Goal: Navigation & Orientation: Find specific page/section

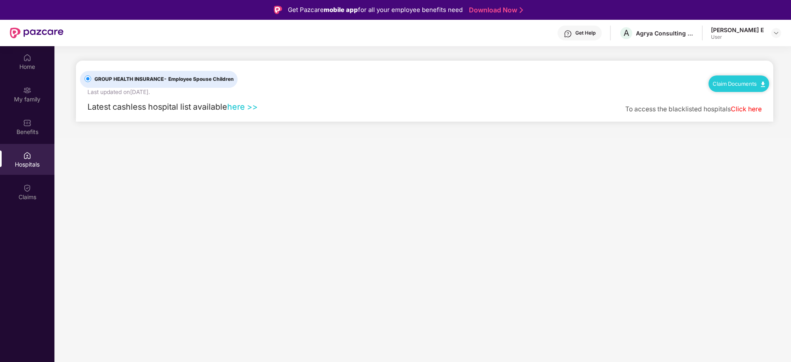
scroll to position [27, 0]
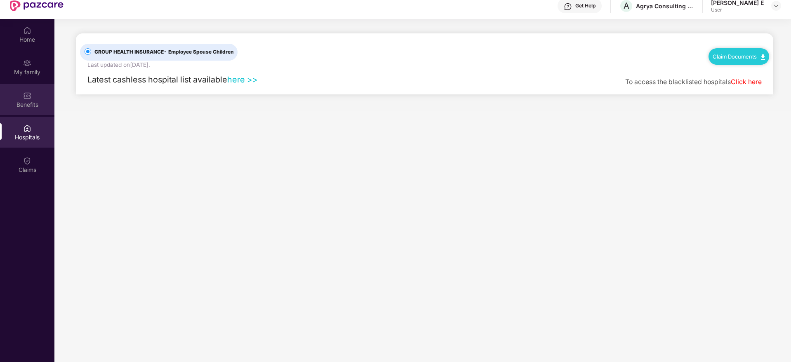
click at [27, 103] on div "Benefits" at bounding box center [27, 105] width 54 height 8
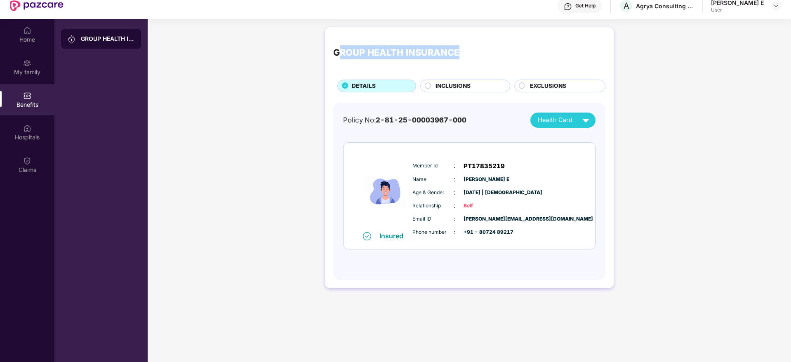
drag, startPoint x: 337, startPoint y: 52, endPoint x: 475, endPoint y: 43, distance: 138.0
click at [475, 43] on div "GROUP HEALTH INSURANCE" at bounding box center [469, 52] width 272 height 34
click at [353, 56] on div "GROUP HEALTH INSURANCE" at bounding box center [396, 52] width 126 height 14
drag, startPoint x: 331, startPoint y: 51, endPoint x: 467, endPoint y: 47, distance: 136.2
click at [467, 47] on div "GROUP HEALTH INSURANCE DETAILS INCLUSIONS EXCLUSIONS Policy No: 2-81-25-0000396…" at bounding box center [469, 157] width 289 height 261
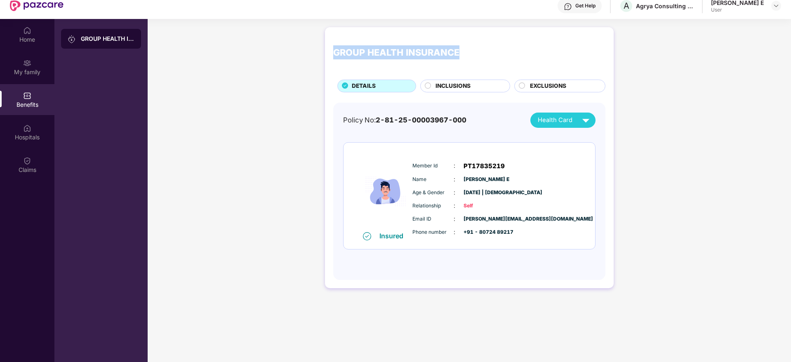
copy div "GROUP HEALTH INSURANCE"
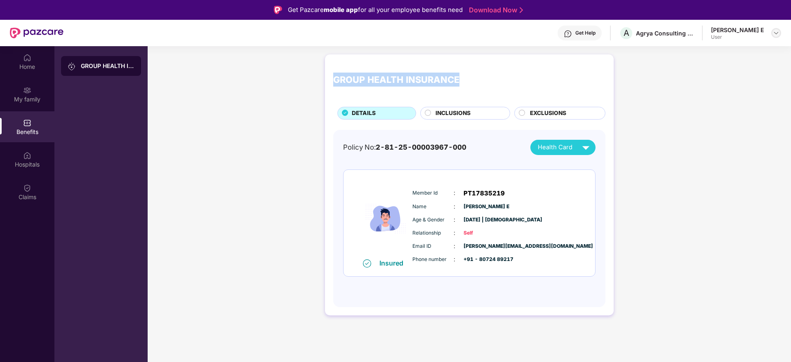
click at [775, 31] on img at bounding box center [776, 33] width 7 height 7
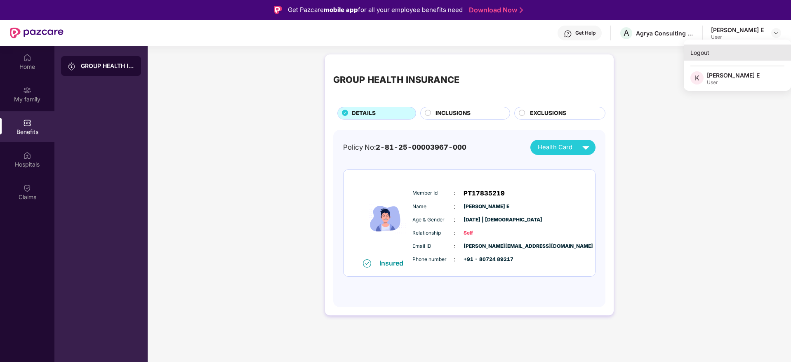
click at [696, 48] on div "Logout" at bounding box center [737, 53] width 107 height 16
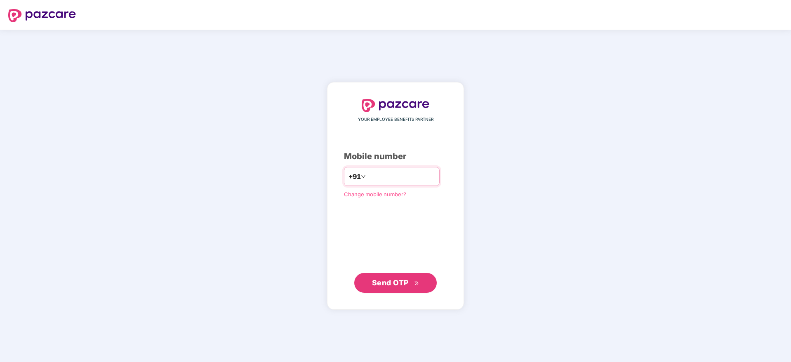
click at [419, 173] on input "number" at bounding box center [401, 176] width 68 height 13
type input "**********"
click at [400, 286] on span "Send OTP" at bounding box center [390, 282] width 37 height 9
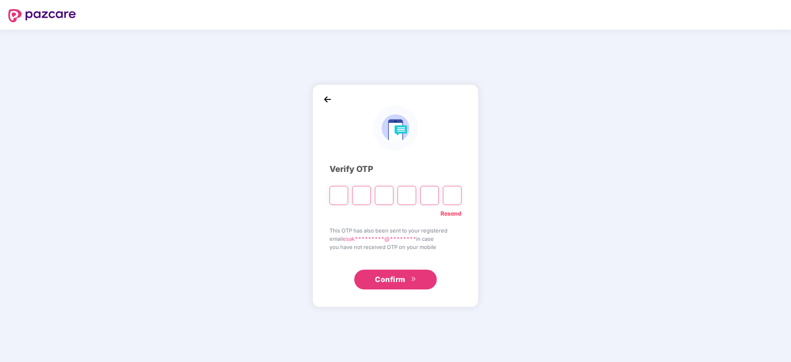
type input "*"
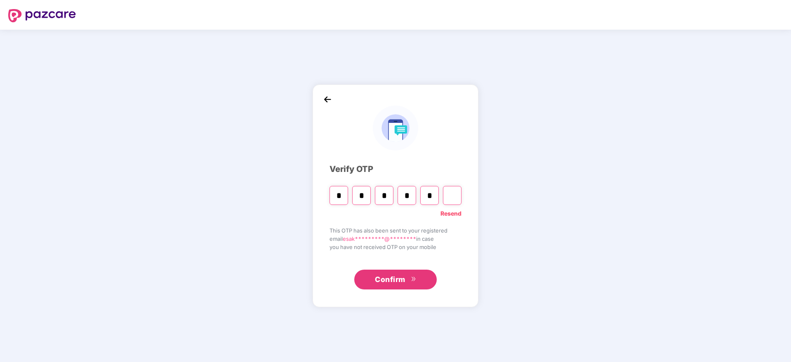
type input "*"
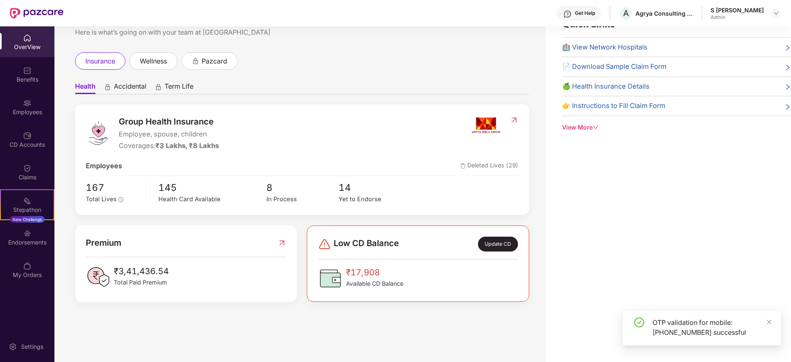
scroll to position [5, 0]
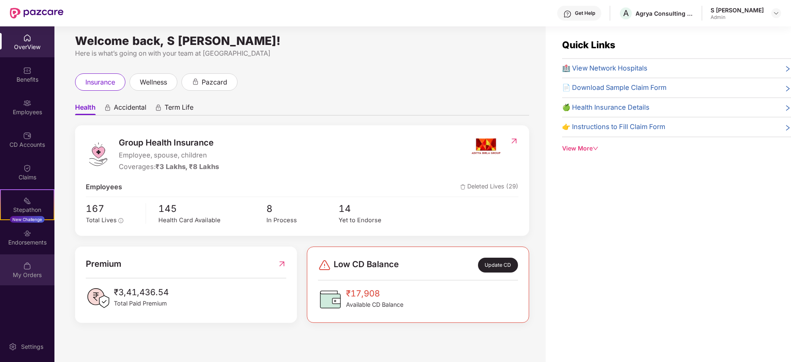
click at [29, 268] on img at bounding box center [27, 266] width 8 height 8
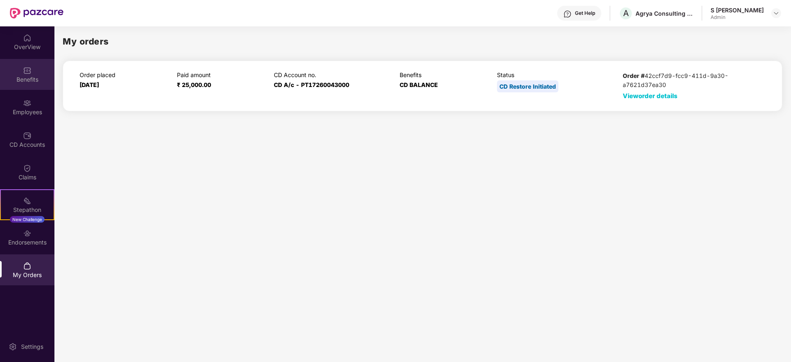
click at [32, 68] on div "Benefits" at bounding box center [27, 74] width 54 height 31
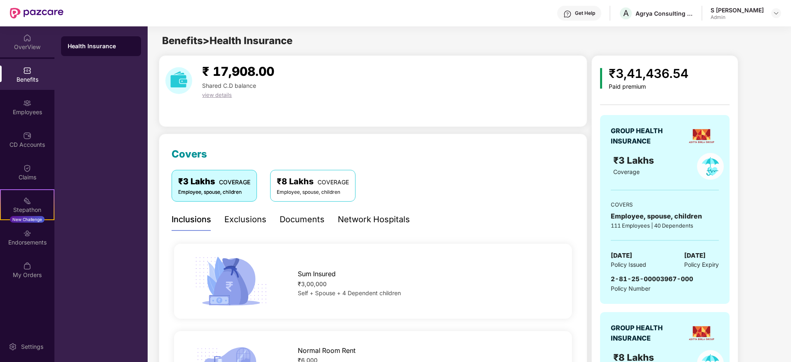
click at [22, 43] on div "OverView" at bounding box center [27, 47] width 54 height 8
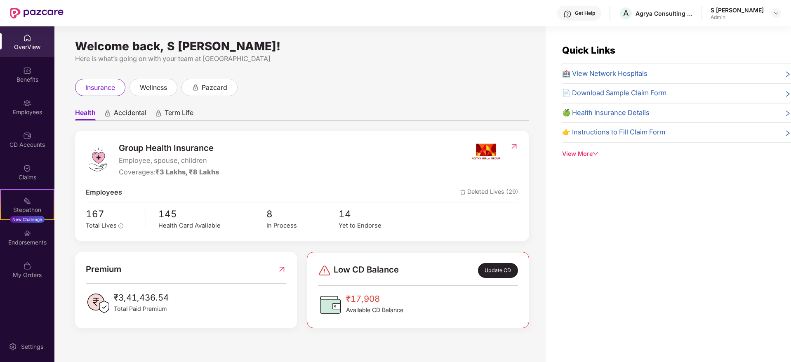
scroll to position [26, 0]
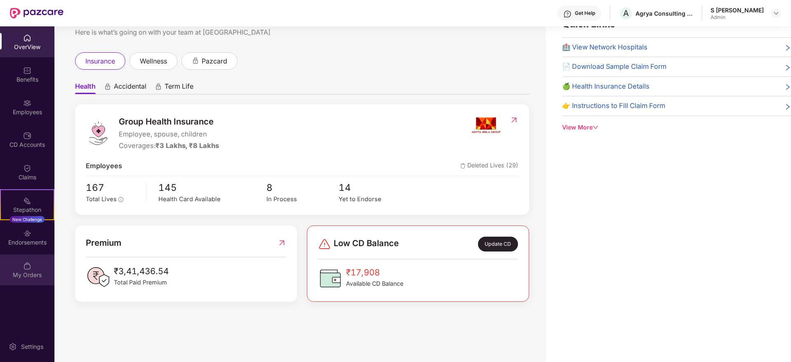
click at [28, 268] on img at bounding box center [27, 266] width 8 height 8
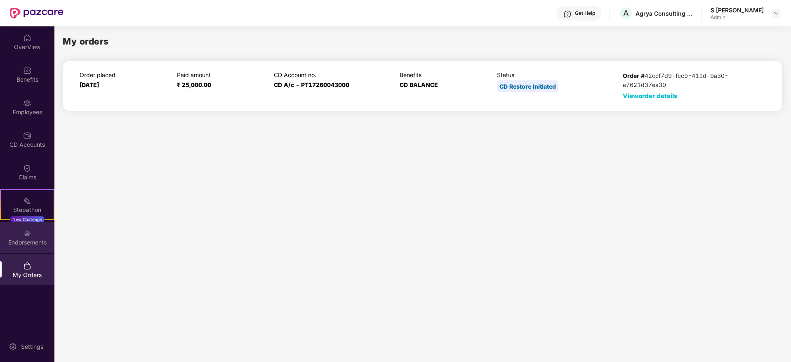
click at [24, 237] on img at bounding box center [27, 233] width 8 height 8
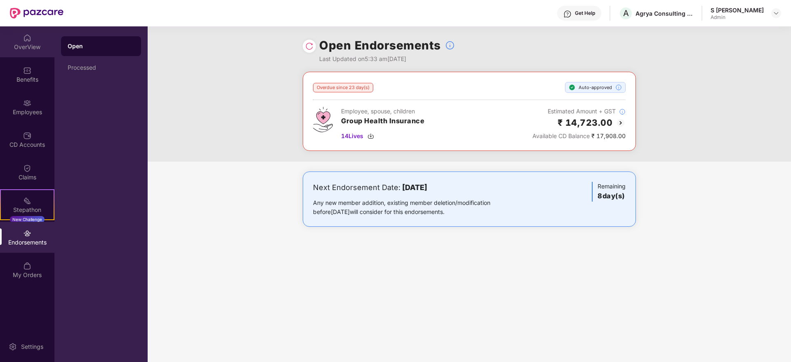
click at [25, 46] on div "OverView" at bounding box center [27, 47] width 54 height 8
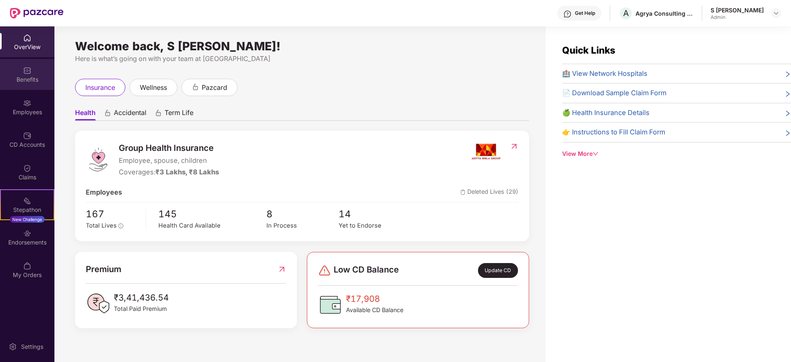
click at [25, 85] on div "Benefits" at bounding box center [27, 74] width 54 height 31
